Goal: Task Accomplishment & Management: Use online tool/utility

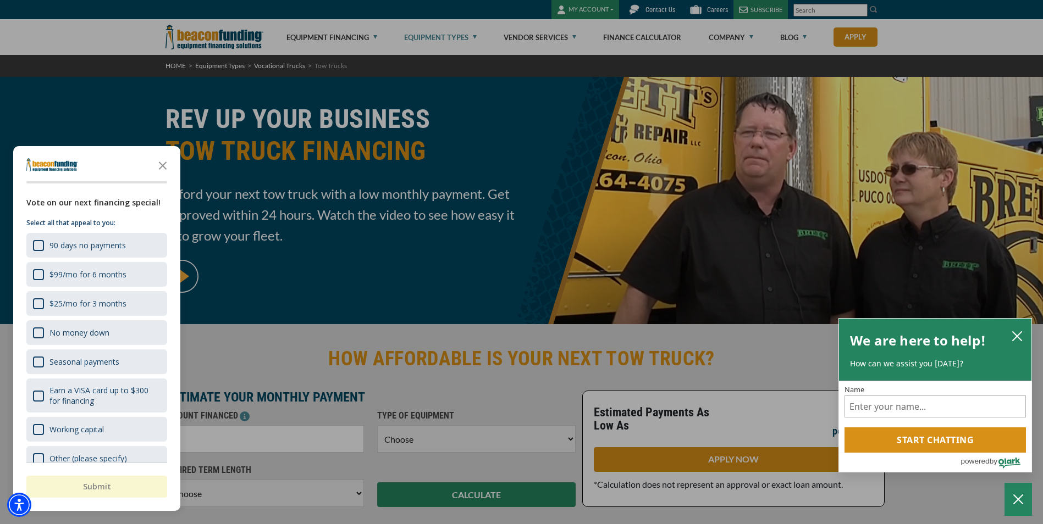
click at [572, 435] on div "button" at bounding box center [521, 262] width 1043 height 524
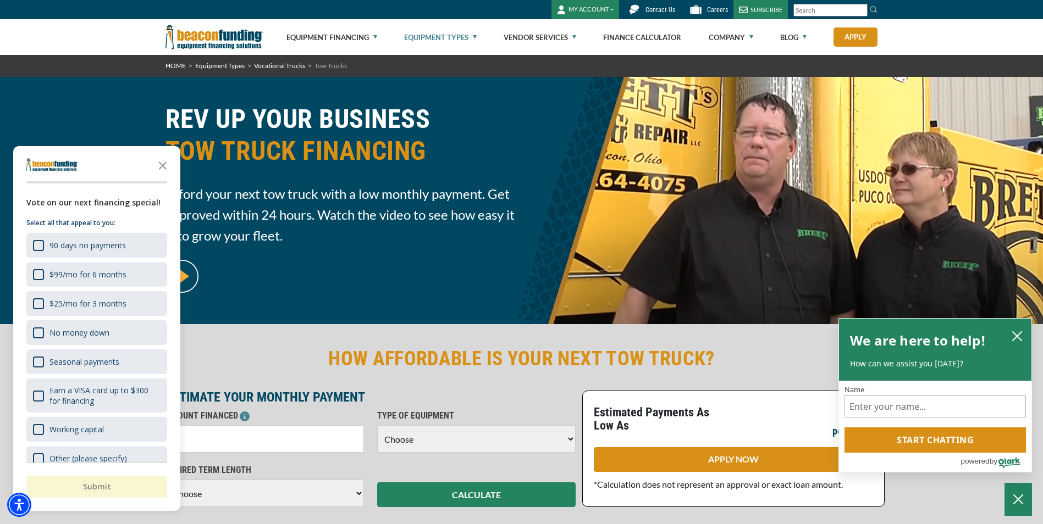
click at [565, 438] on select "Choose Backhoe Boom/Bucket Truck Chipper Commercial Mower Crane DTG/DTF Printin…" at bounding box center [476, 438] width 198 height 27
select select "7"
click at [377, 425] on select "Choose Backhoe Boom/Bucket Truck Chipper Commercial Mower Crane DTG/DTF Printin…" at bounding box center [476, 438] width 198 height 27
click at [214, 445] on input "text" at bounding box center [264, 438] width 198 height 27
click at [162, 162] on icon "Close the survey" at bounding box center [163, 165] width 22 height 22
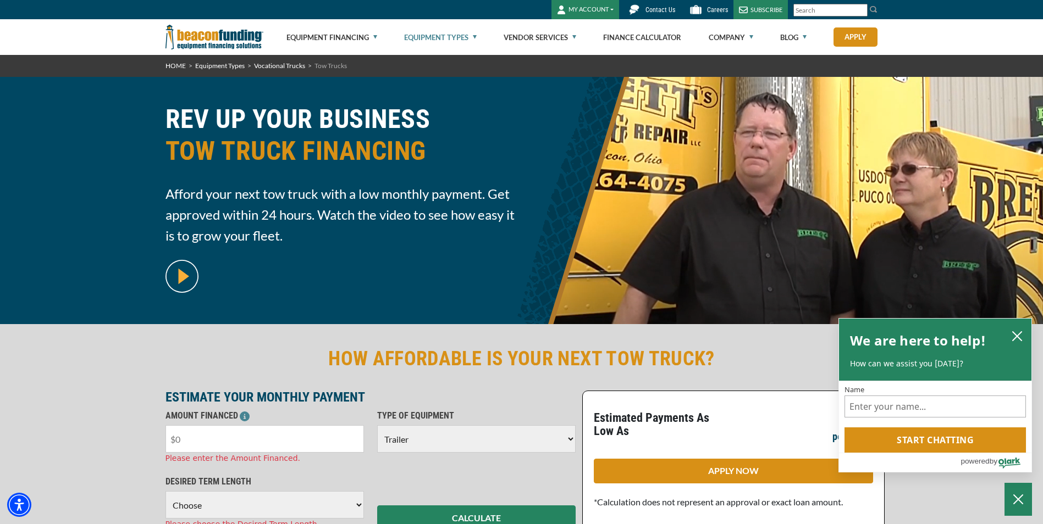
click at [190, 434] on input "text" at bounding box center [264, 438] width 198 height 27
type input "$40,000"
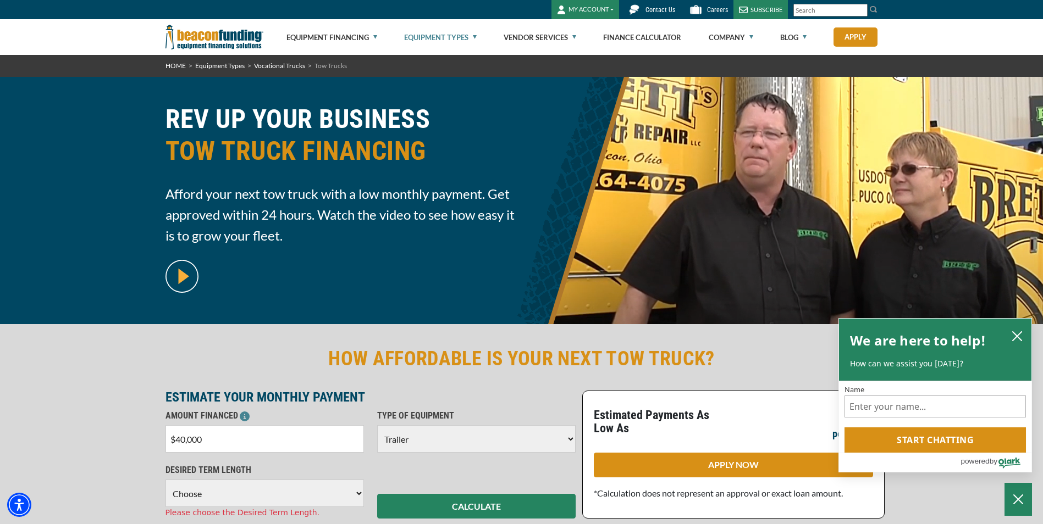
click at [356, 505] on select "Choose 36 Months 48 Months 60 Months" at bounding box center [264, 493] width 198 height 27
click at [165, 480] on select "Choose 36 Months 48 Months 60 Months" at bounding box center [264, 493] width 198 height 27
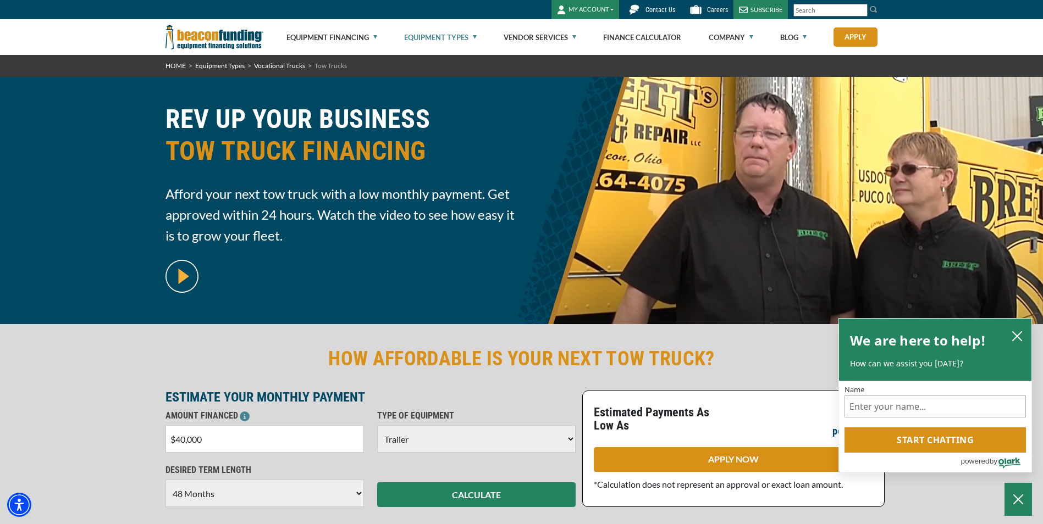
click at [354, 493] on select "Choose 36 Months 48 Months 60 Months" at bounding box center [264, 493] width 198 height 27
click at [165, 480] on select "Choose 36 Months 48 Months 60 Months" at bounding box center [264, 493] width 198 height 27
click at [473, 496] on button "CALCULATE" at bounding box center [476, 495] width 198 height 25
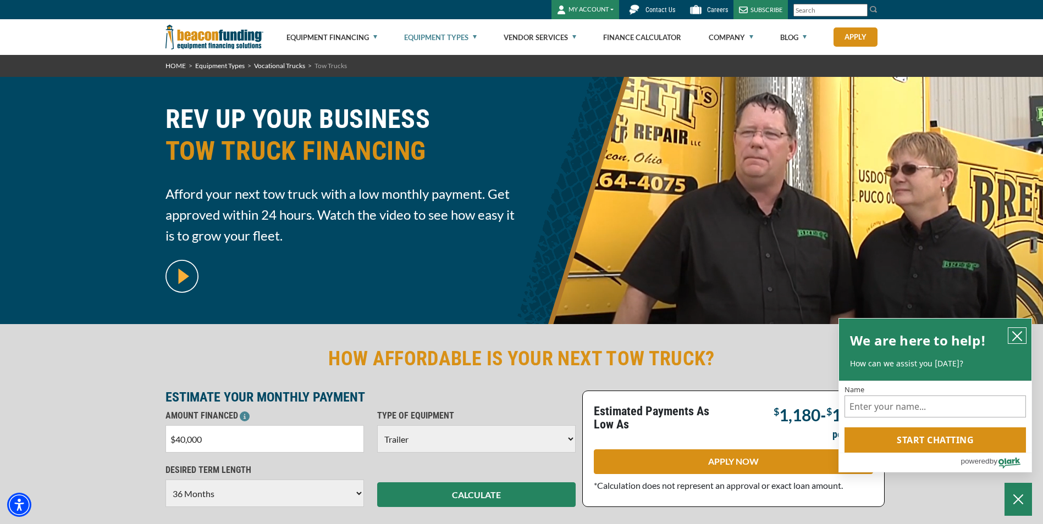
click at [1014, 333] on icon "close chatbox" at bounding box center [1016, 336] width 9 height 9
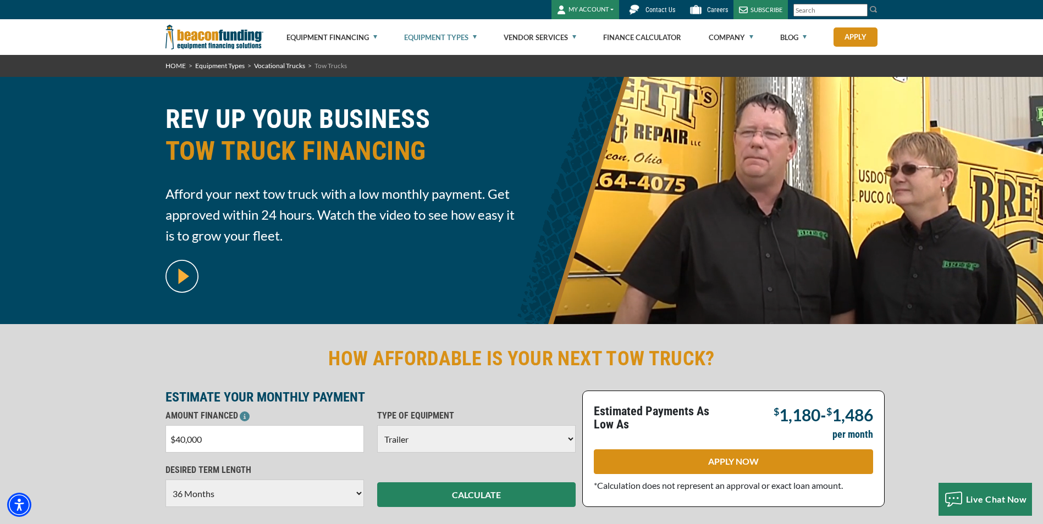
click at [357, 491] on select "Choose 36 Months 48 Months 60 Months" at bounding box center [264, 493] width 198 height 27
select select "48"
click at [165, 480] on select "Choose 36 Months 48 Months 60 Months" at bounding box center [264, 493] width 198 height 27
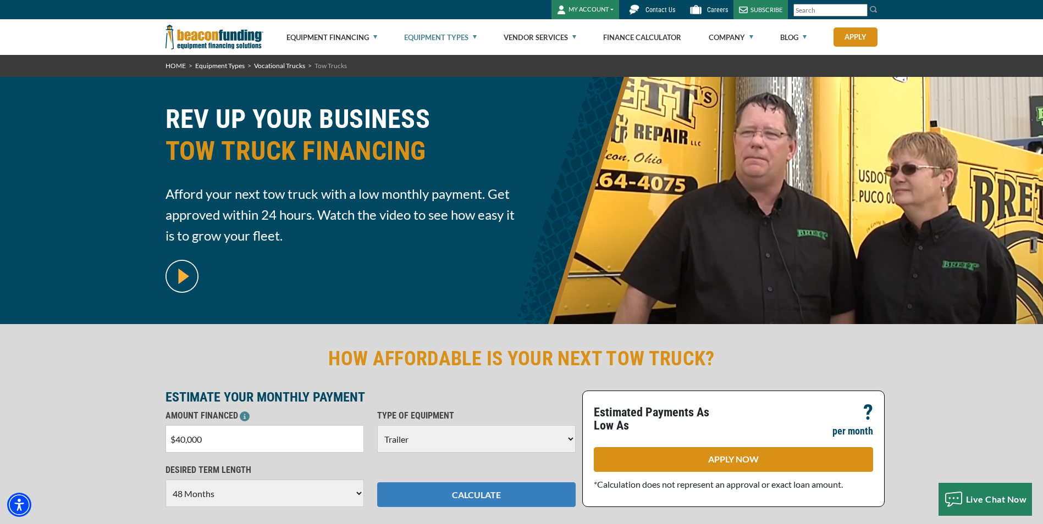
click at [453, 493] on button "CALCULATE" at bounding box center [476, 495] width 198 height 25
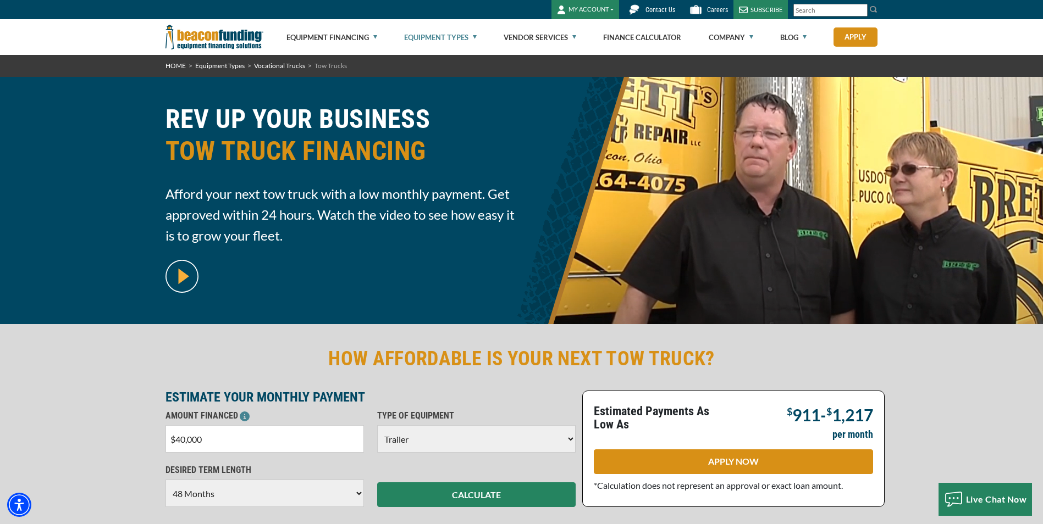
click at [358, 494] on select "Choose 36 Months 48 Months 60 Months" at bounding box center [264, 493] width 198 height 27
click at [165, 480] on select "Choose 36 Months 48 Months 60 Months" at bounding box center [264, 493] width 198 height 27
